Goal: Task Accomplishment & Management: Complete application form

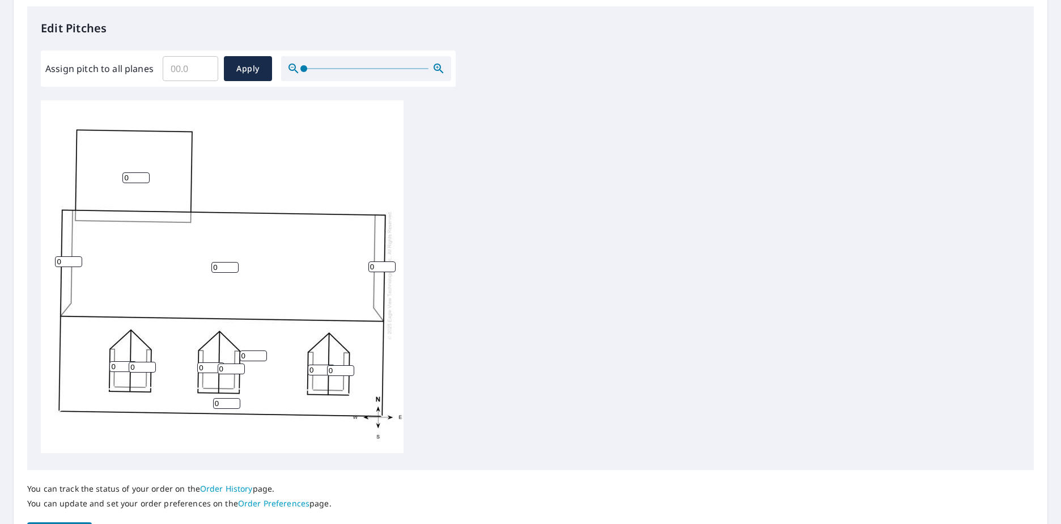
scroll to position [301, 0]
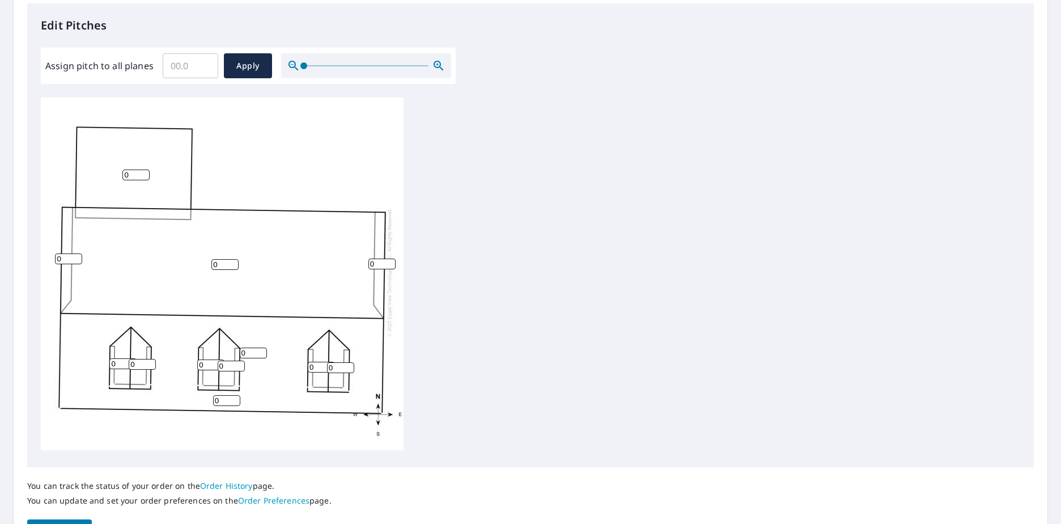
click at [132, 169] on input "0" at bounding box center [135, 174] width 27 height 11
type input "04"
click at [218, 259] on input "0" at bounding box center [224, 264] width 27 height 11
type input "0"
type input "8"
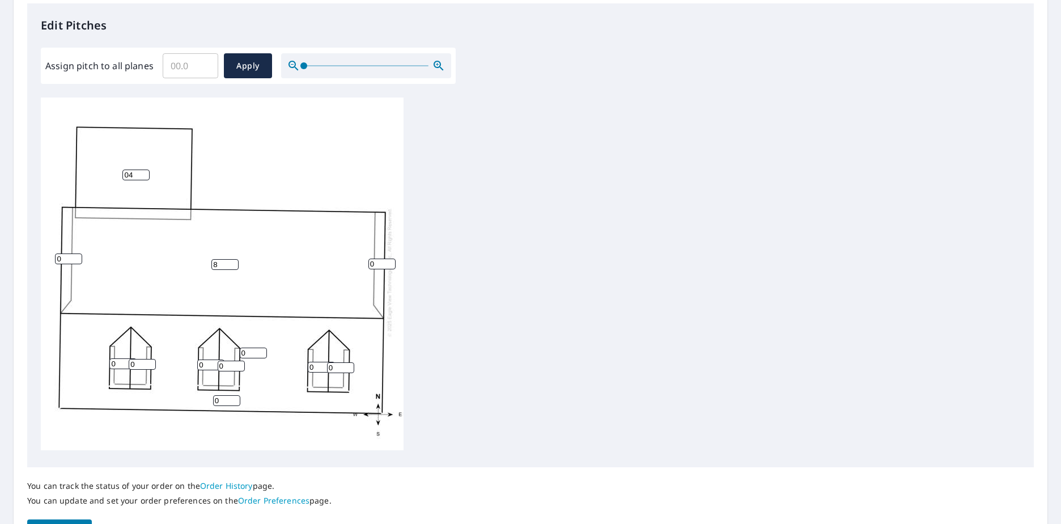
click at [222, 395] on input "0" at bounding box center [226, 400] width 27 height 11
type input "12"
click at [381, 258] on input "0" at bounding box center [381, 263] width 27 height 11
click at [375, 258] on input "0" at bounding box center [381, 263] width 27 height 11
type input "12"
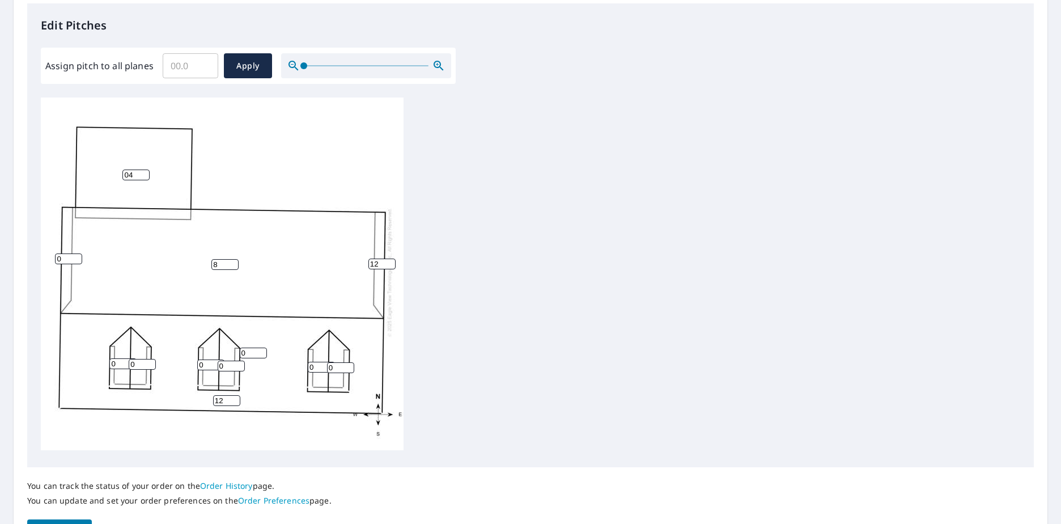
click at [67, 253] on input "0" at bounding box center [68, 258] width 27 height 11
type input "12"
click at [258, 377] on div "8 0 04 12 0 0 0 0 0 0 12 12" at bounding box center [222, 272] width 363 height 356
click at [227, 360] on input "0" at bounding box center [231, 365] width 27 height 11
type input "12"
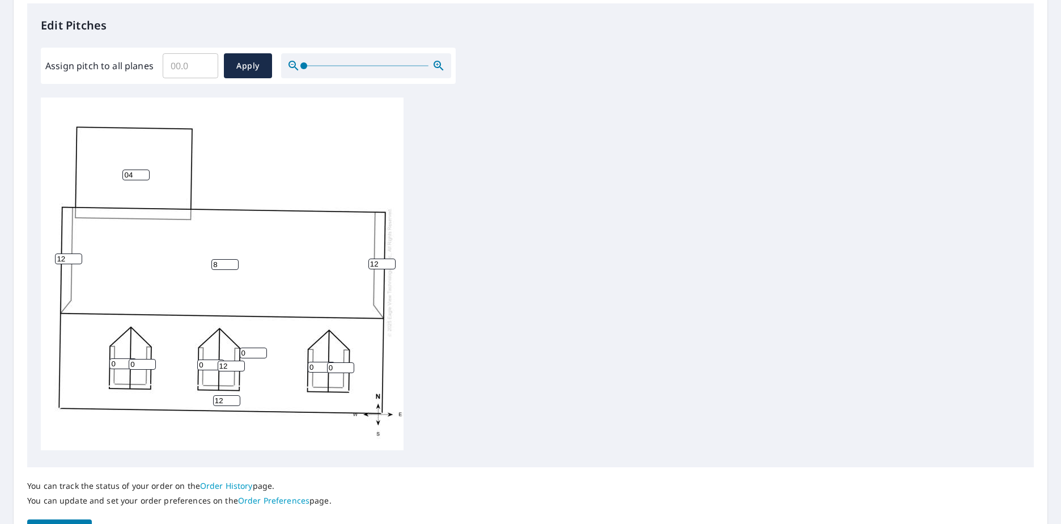
click at [248, 347] on input "0" at bounding box center [253, 352] width 27 height 11
type input "12"
click at [204, 359] on input "0" at bounding box center [210, 364] width 27 height 11
drag, startPoint x: 203, startPoint y: 356, endPoint x: 187, endPoint y: 358, distance: 16.0
click at [187, 358] on div "8 12 04 12 0 0 0 12 0 0 12 12" at bounding box center [222, 272] width 363 height 356
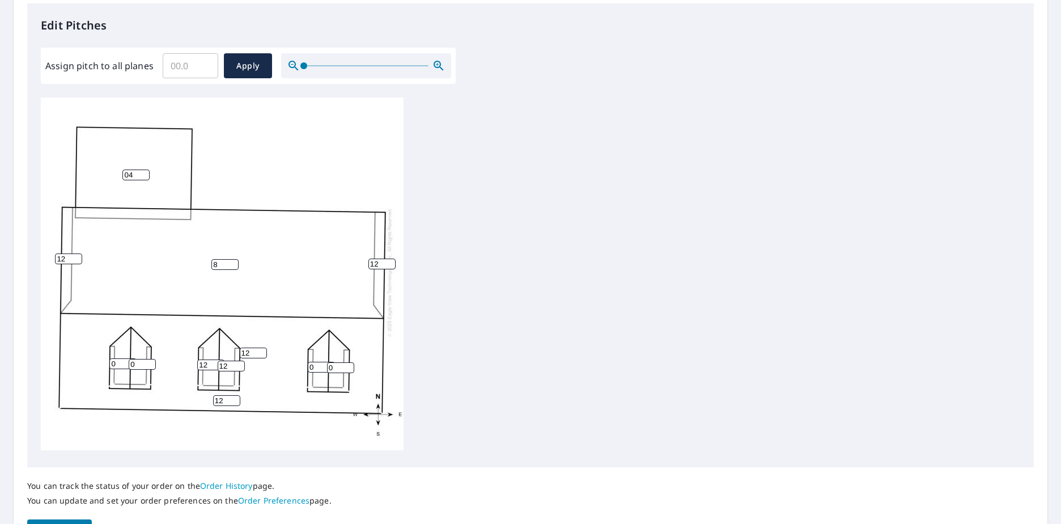
type input "12"
drag, startPoint x: 143, startPoint y: 355, endPoint x: 97, endPoint y: 363, distance: 46.7
click at [97, 363] on div "8 12 04 12 0 0 12 12 0 0 12 12" at bounding box center [222, 272] width 363 height 356
type input "12"
drag, startPoint x: 125, startPoint y: 356, endPoint x: 79, endPoint y: 357, distance: 46.5
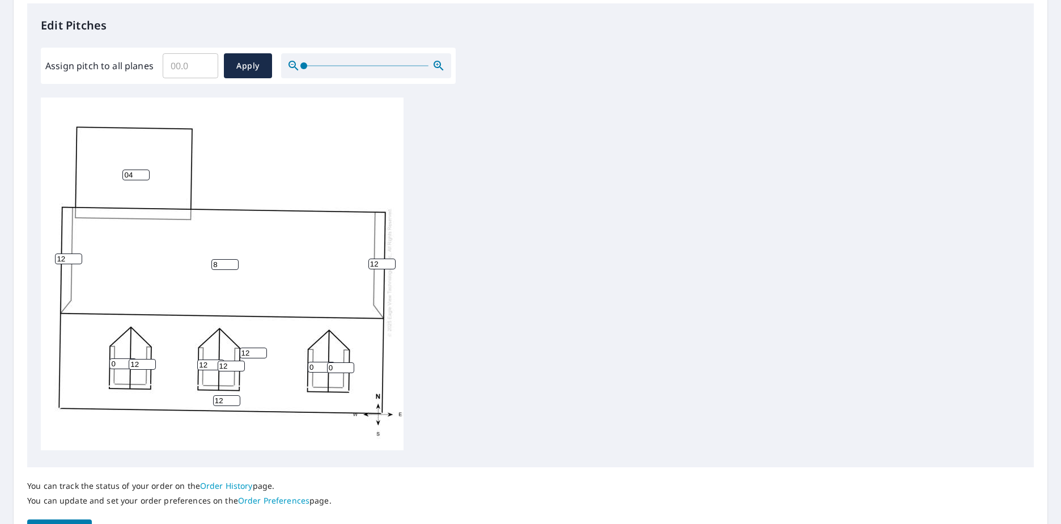
click at [79, 357] on div "8 12 04 12 0 0 12 12 0 12 12 12" at bounding box center [222, 272] width 363 height 356
type input "12"
drag, startPoint x: 317, startPoint y: 358, endPoint x: 291, endPoint y: 359, distance: 26.1
click at [291, 359] on div "8 12 04 12 12 0 12 12 0 12 12 12" at bounding box center [222, 272] width 363 height 356
type input "12"
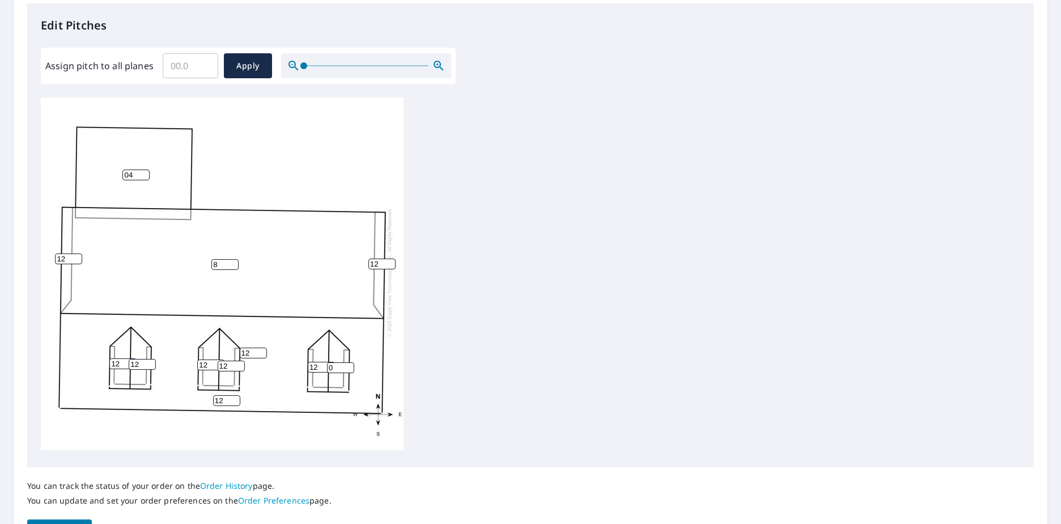
drag, startPoint x: 338, startPoint y: 358, endPoint x: 316, endPoint y: 364, distance: 23.0
click at [316, 364] on div "8 12 04 12 12 12 12 12 0 12 12 12" at bounding box center [222, 272] width 363 height 356
type input "12"
click at [296, 380] on div "8 12 04 12 12 12 12 12 12 12 12 12" at bounding box center [222, 272] width 363 height 356
click at [251, 67] on span "Apply" at bounding box center [248, 66] width 30 height 14
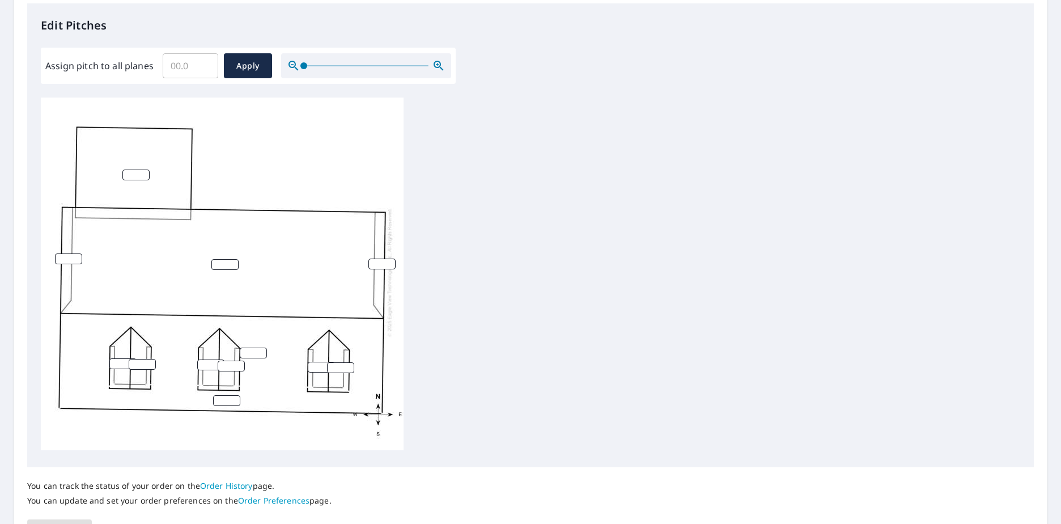
click at [151, 175] on div at bounding box center [222, 272] width 363 height 356
click at [129, 169] on input "number" at bounding box center [135, 174] width 27 height 11
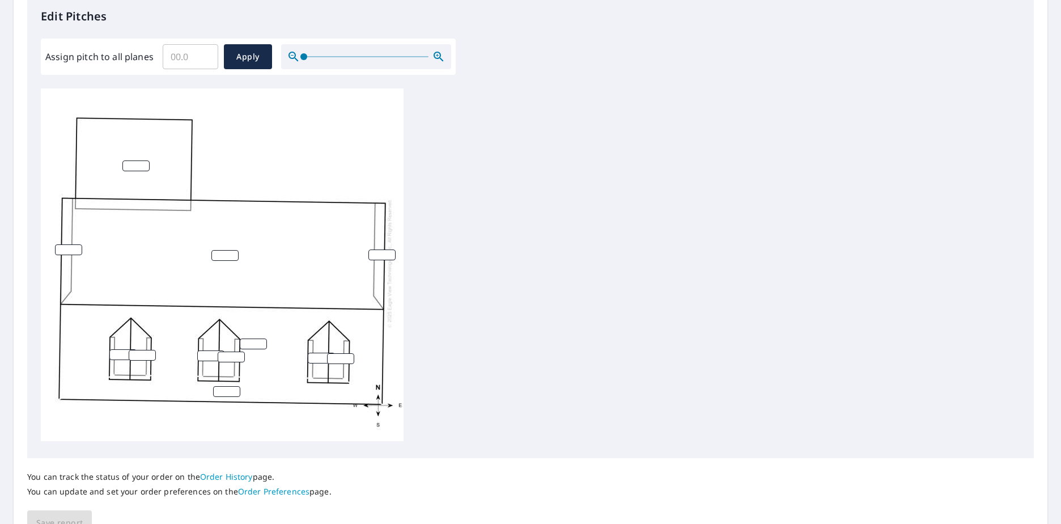
scroll to position [317, 0]
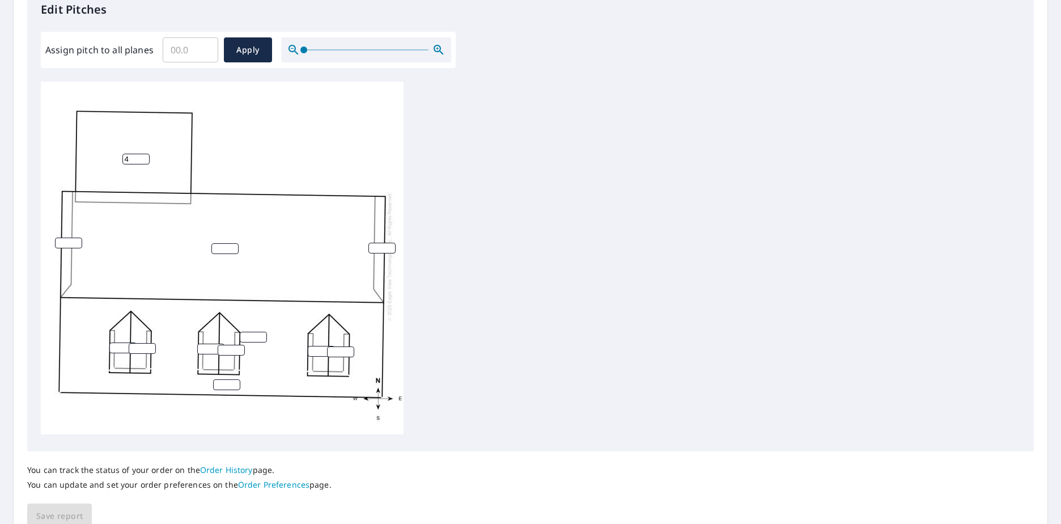
type input "4"
click at [58, 237] on input "number" at bounding box center [68, 242] width 27 height 11
type input "12"
click at [220, 243] on input "number" at bounding box center [224, 248] width 27 height 11
type input "8"
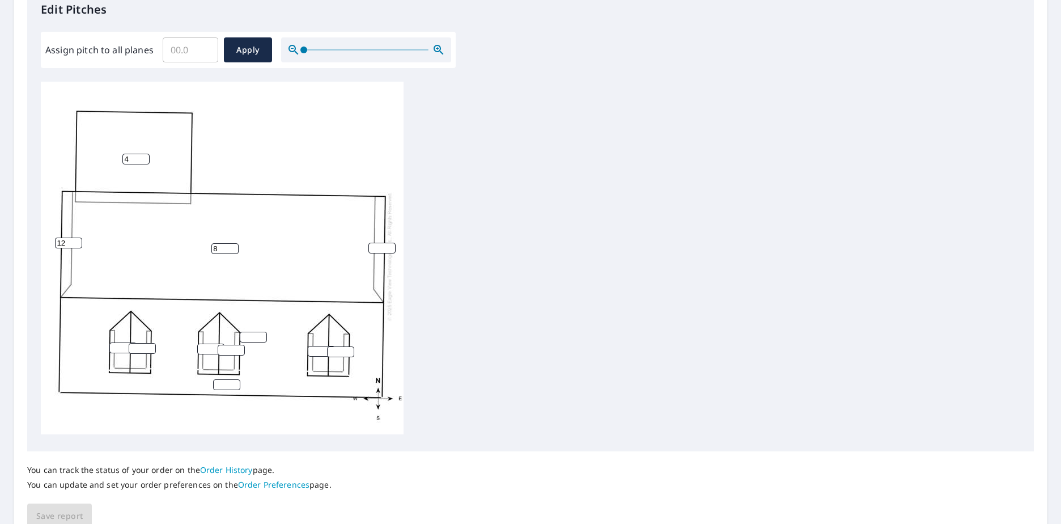
click at [379, 243] on input "number" at bounding box center [381, 248] width 27 height 11
type input "12"
click at [122, 342] on input "number" at bounding box center [122, 347] width 27 height 11
type input "12"
click at [140, 343] on input "number" at bounding box center [142, 348] width 27 height 11
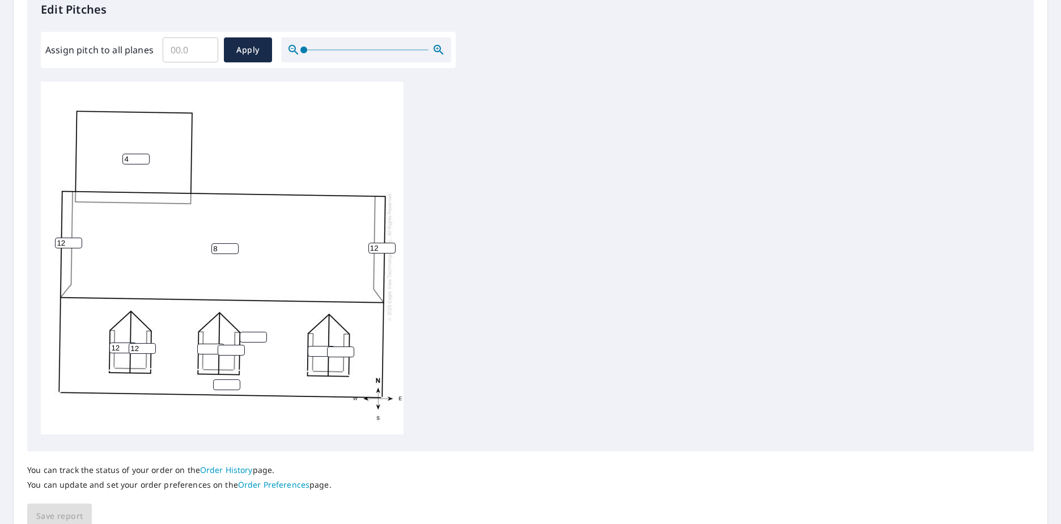
type input "12"
drag, startPoint x: 204, startPoint y: 335, endPoint x: 237, endPoint y: 343, distance: 33.8
click at [205, 343] on input "number" at bounding box center [210, 348] width 27 height 11
type input "12"
click at [229, 345] on input "number" at bounding box center [231, 350] width 27 height 11
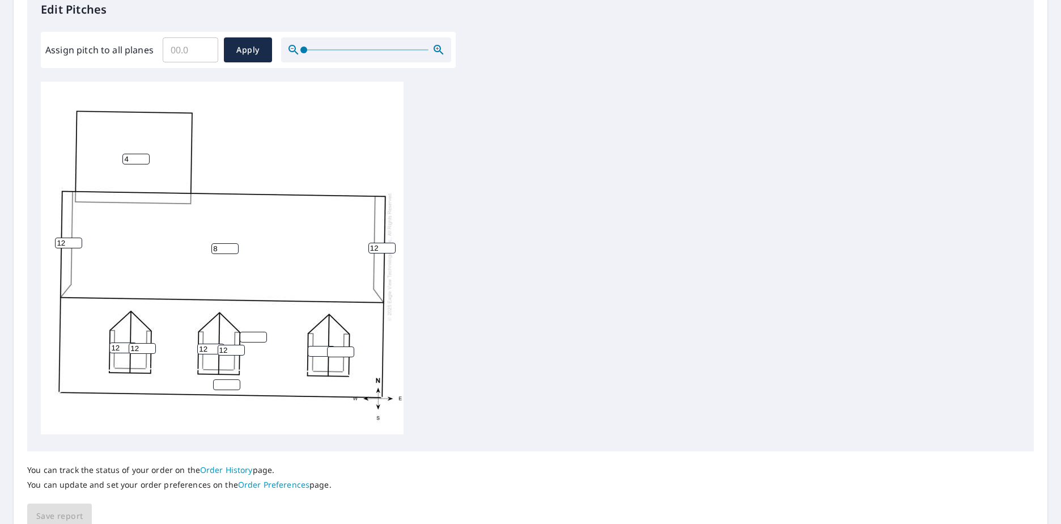
type input "12"
drag, startPoint x: 245, startPoint y: 327, endPoint x: 277, endPoint y: 332, distance: 32.1
click at [249, 331] on input "number" at bounding box center [253, 336] width 27 height 11
type input "12"
drag, startPoint x: 318, startPoint y: 339, endPoint x: 333, endPoint y: 348, distance: 17.8
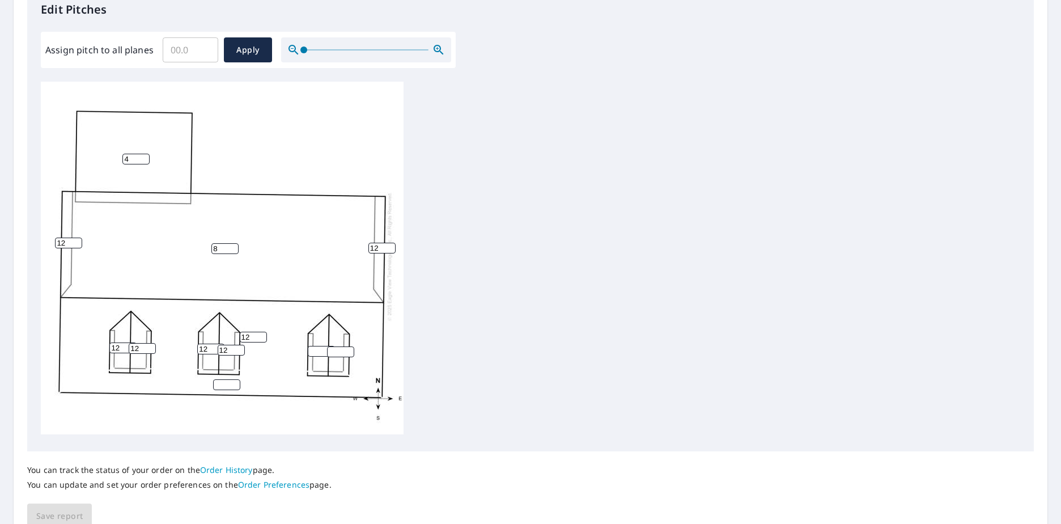
click at [318, 346] on input "number" at bounding box center [321, 351] width 27 height 11
type input "12"
click at [338, 346] on input "number" at bounding box center [340, 351] width 27 height 11
type input "12"
click at [228, 379] on input "number" at bounding box center [226, 384] width 27 height 11
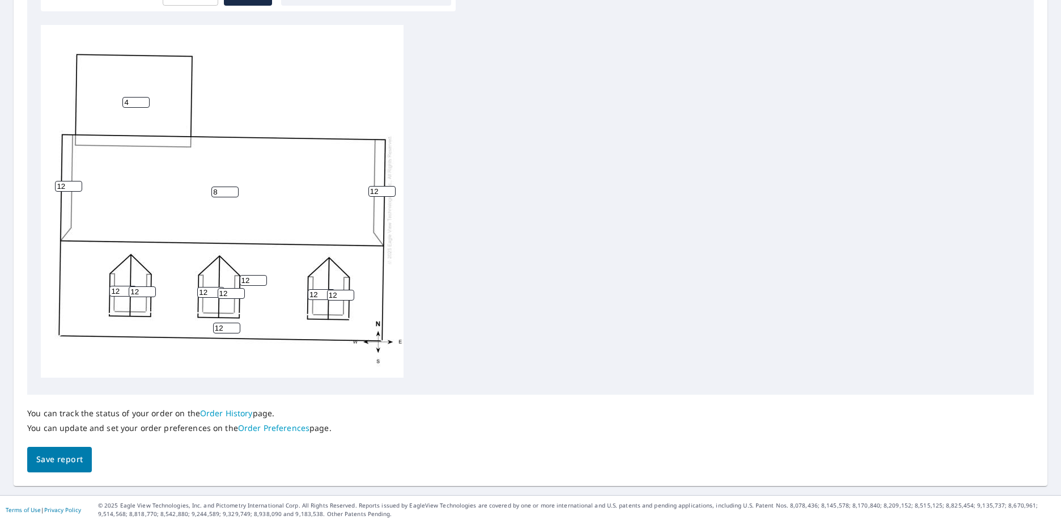
type input "12"
click at [44, 455] on span "Save report" at bounding box center [59, 459] width 46 height 14
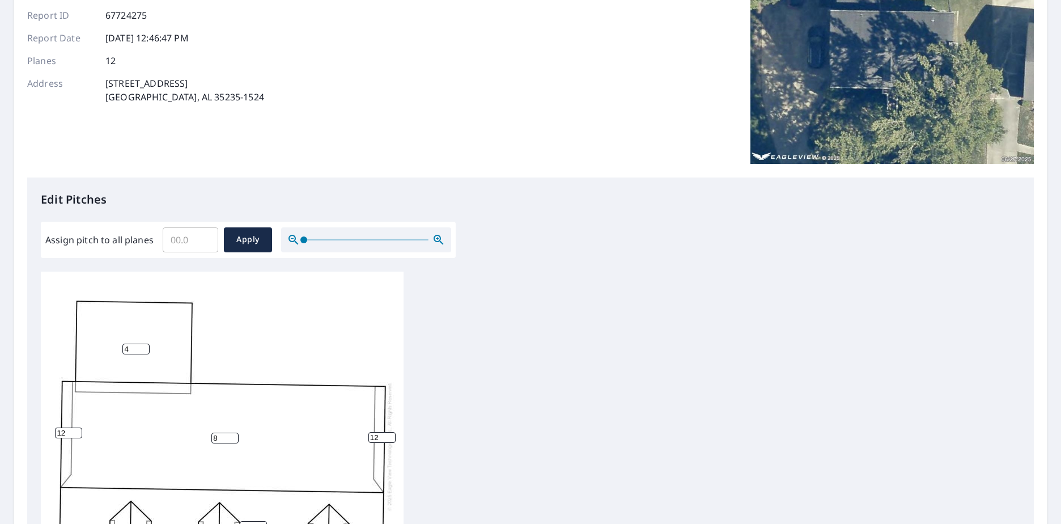
scroll to position [0, 0]
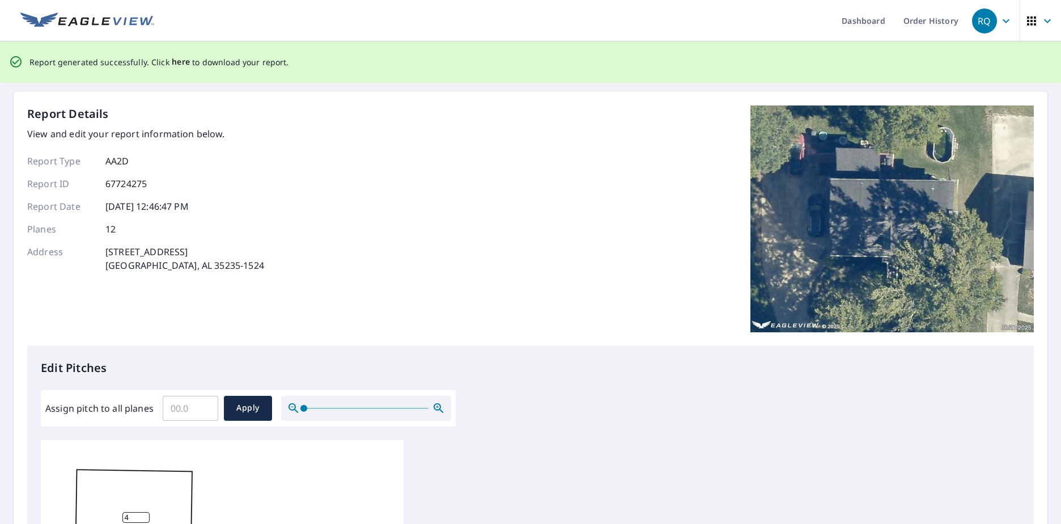
click at [178, 61] on span "here" at bounding box center [181, 62] width 19 height 14
